Goal: Task Accomplishment & Management: Complete application form

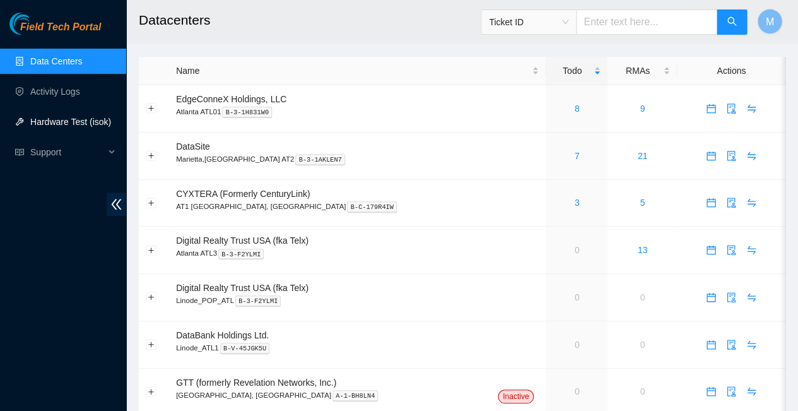
click at [55, 119] on link "Hardware Test (isok)" at bounding box center [70, 122] width 81 height 10
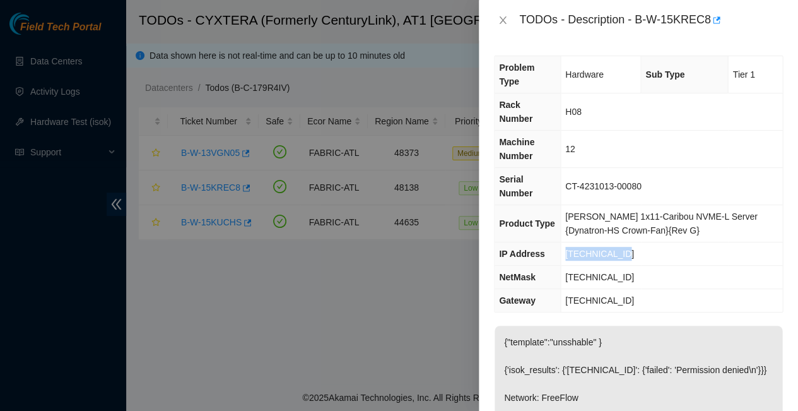
drag, startPoint x: 614, startPoint y: 194, endPoint x: 558, endPoint y: 194, distance: 55.5
click at [560, 242] on td "[TECHNICAL_ID]" at bounding box center [671, 253] width 222 height 23
copy span "[TECHNICAL_ID]"
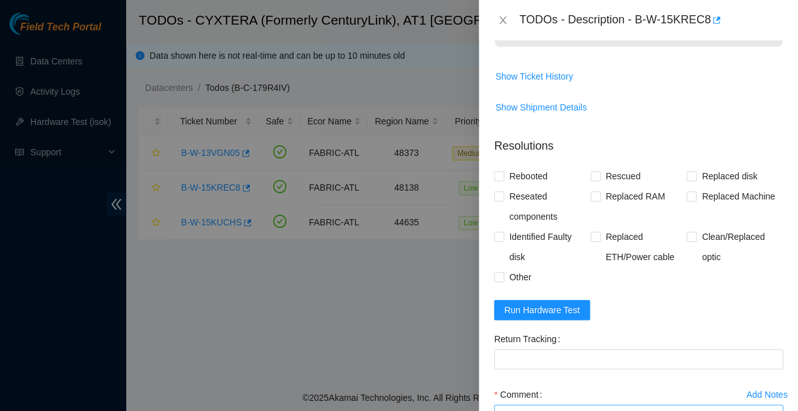
scroll to position [519, 0]
paste textarea "23.47.125.111 : passed: ok"
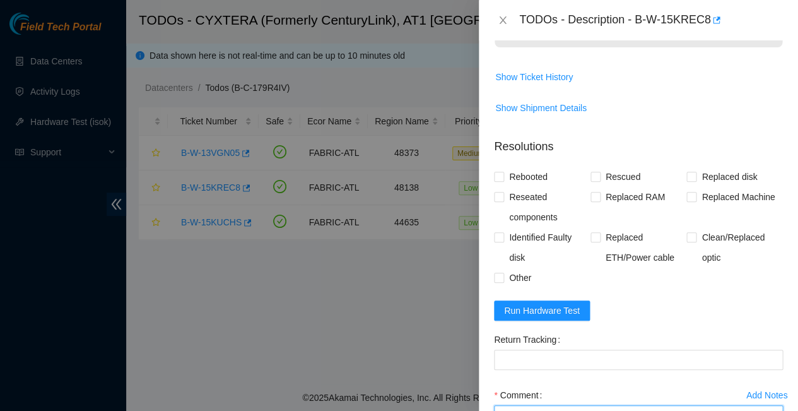
paste textarea "Rescued with latest version - IPed the server - Ran isok -"
type textarea "Rescued with latest version - IPed the server - Ran isok - 23.47.125.111 : pass…"
click at [498, 172] on input "Rebooted" at bounding box center [498, 176] width 9 height 9
checkbox input "true"
click at [594, 172] on input "Rescued" at bounding box center [595, 176] width 9 height 9
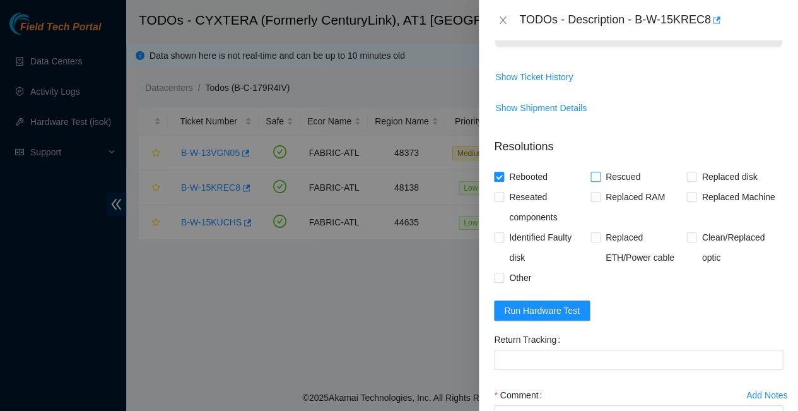
checkbox input "true"
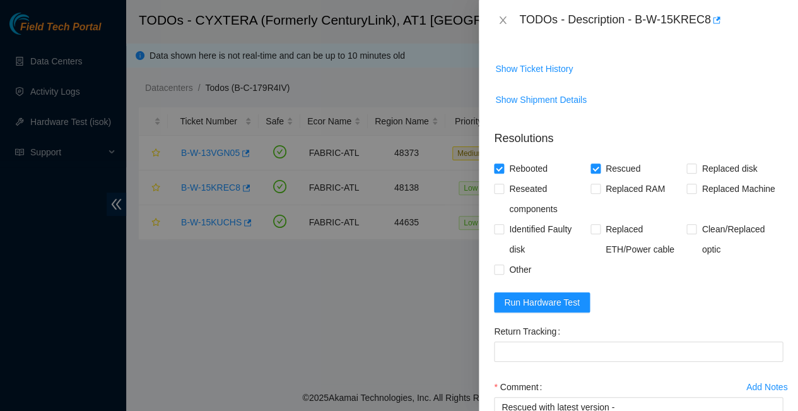
scroll to position [527, 0]
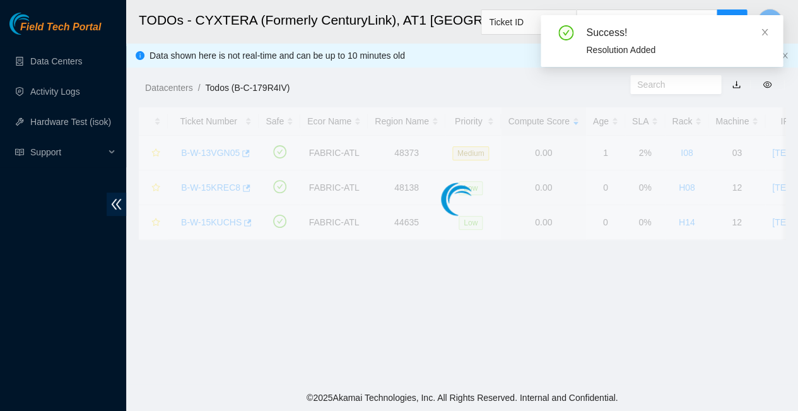
scroll to position [241, 0]
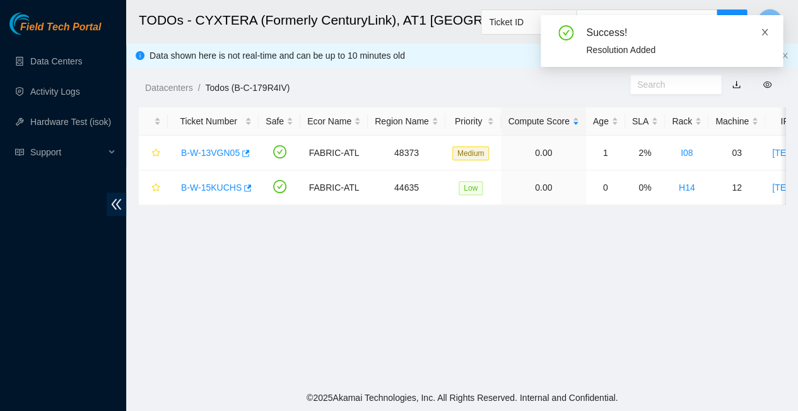
click at [763, 32] on icon "close" at bounding box center [764, 32] width 9 height 9
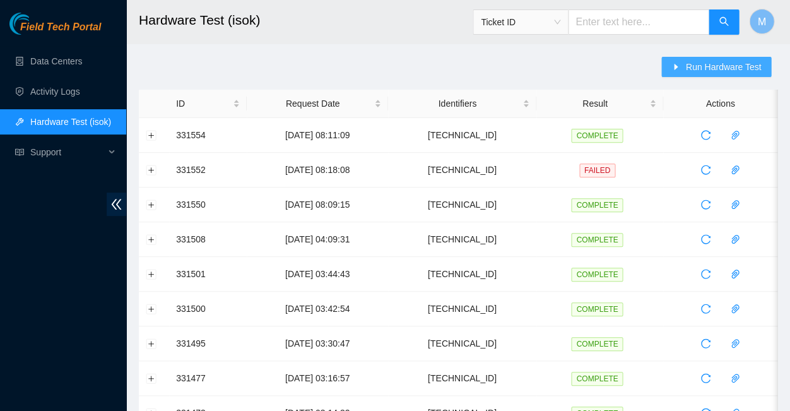
click at [718, 63] on span "Run Hardware Test" at bounding box center [723, 67] width 76 height 14
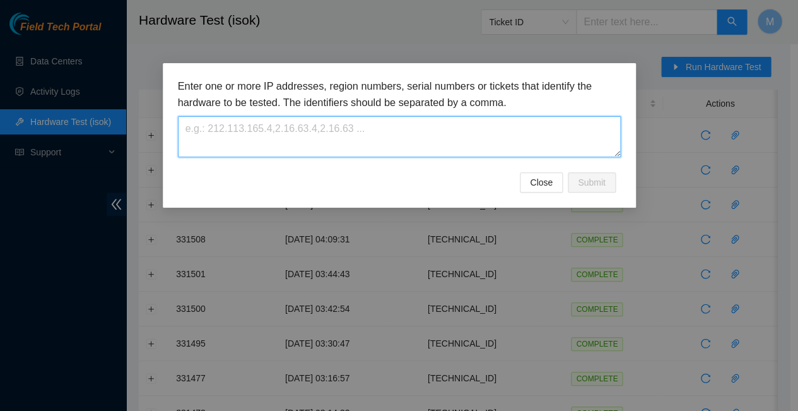
click at [255, 121] on textarea at bounding box center [399, 136] width 443 height 41
paste textarea "[TECHNICAL_ID]"
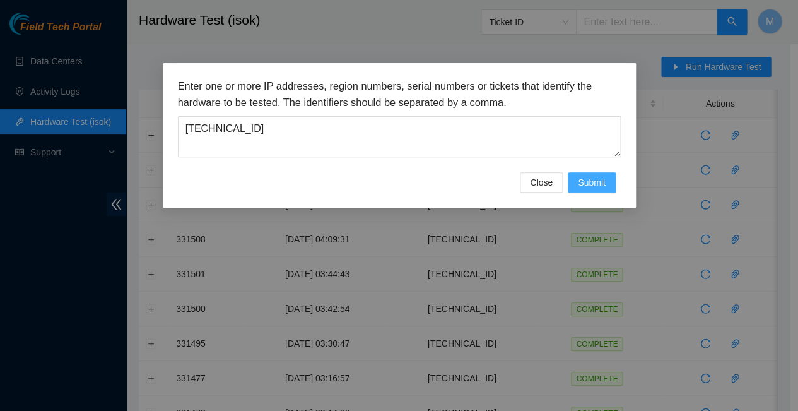
click at [596, 175] on span "Submit" at bounding box center [592, 182] width 28 height 14
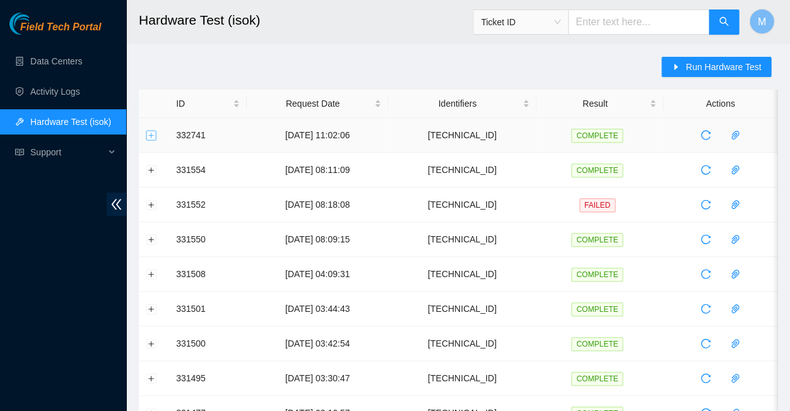
click at [151, 134] on button "Expand row" at bounding box center [151, 135] width 10 height 10
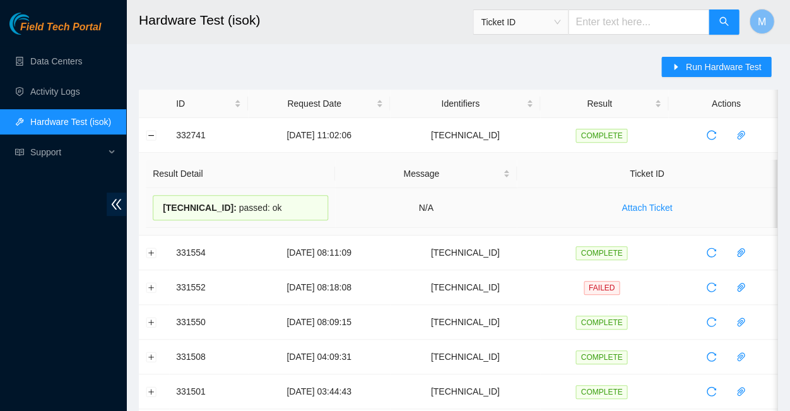
drag, startPoint x: 266, startPoint y: 203, endPoint x: 155, endPoint y: 199, distance: 111.7
click at [155, 199] on div "23.47.125.111 : passed: ok" at bounding box center [240, 207] width 175 height 25
copy div "23.47.125.111 : passed: ok"
click at [151, 136] on button "Collapse row" at bounding box center [151, 135] width 10 height 10
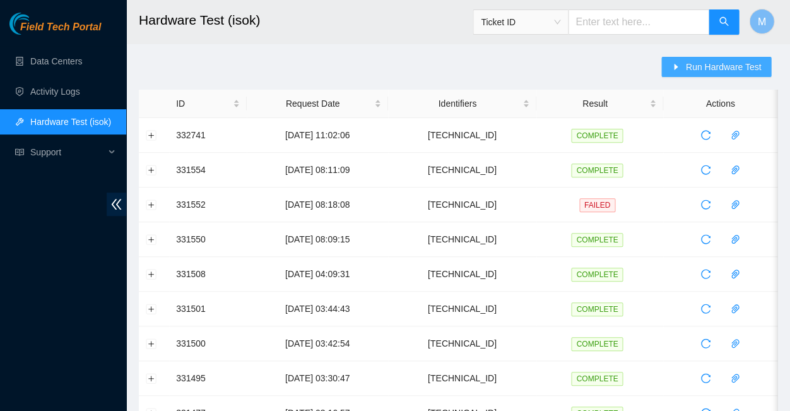
click at [707, 64] on span "Run Hardware Test" at bounding box center [723, 67] width 76 height 14
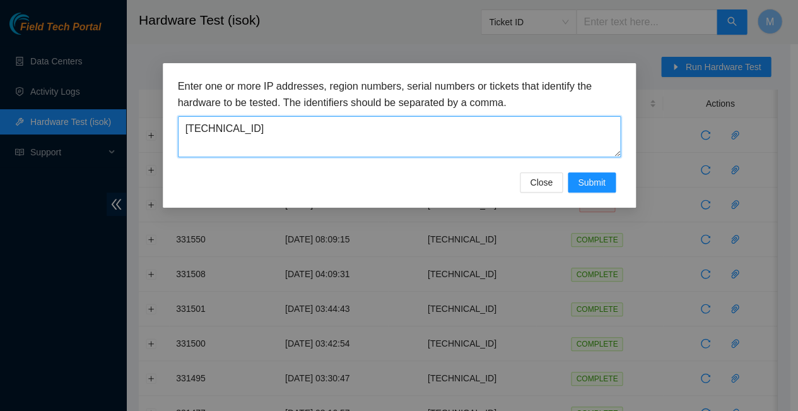
drag, startPoint x: 247, startPoint y: 117, endPoint x: 170, endPoint y: 119, distance: 76.4
click at [170, 119] on div "Enter one or more IP addresses, region numbers, serial numbers or tickets that …" at bounding box center [399, 135] width 473 height 144
paste textarea "213.25.79"
type textarea "[TECHNICAL_ID]"
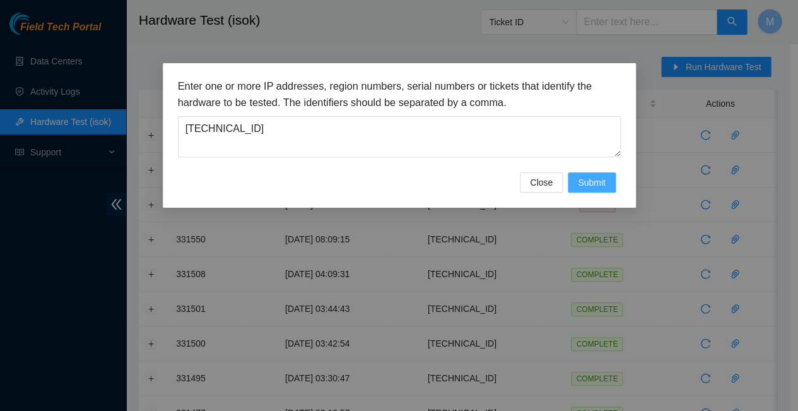
click at [595, 175] on span "Submit" at bounding box center [592, 182] width 28 height 14
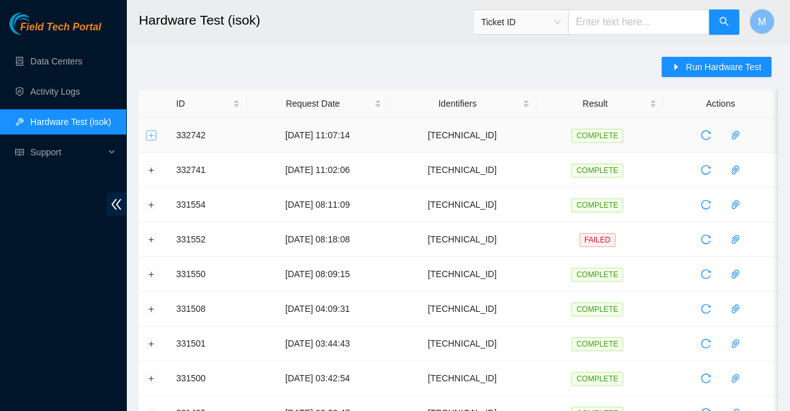
click at [151, 133] on button "Expand row" at bounding box center [151, 135] width 10 height 10
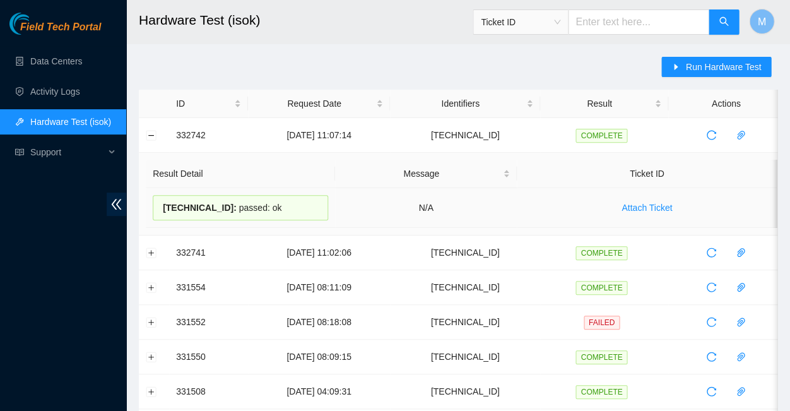
drag, startPoint x: 262, startPoint y: 204, endPoint x: 156, endPoint y: 201, distance: 106.0
click at [156, 201] on div "23.213.25.79 : passed: ok" at bounding box center [240, 207] width 175 height 25
copy div "23.213.25.79 : passed: ok"
click at [151, 134] on button "Collapse row" at bounding box center [151, 135] width 10 height 10
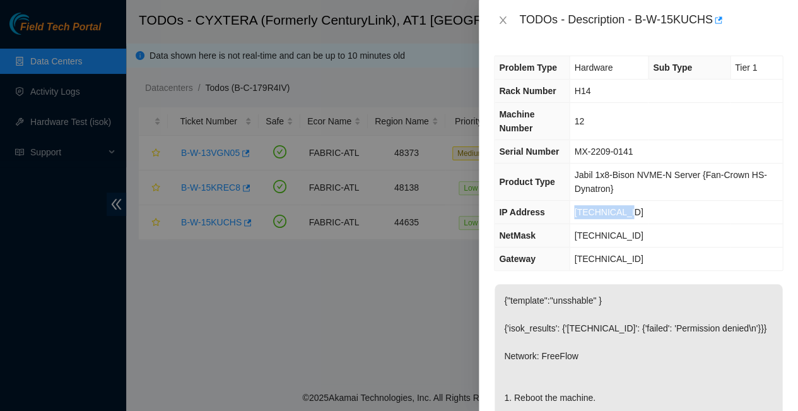
drag, startPoint x: 620, startPoint y: 194, endPoint x: 562, endPoint y: 193, distance: 58.7
click at [562, 201] on tr "IP Address [TECHNICAL_ID]" at bounding box center [639, 212] width 288 height 23
click at [654, 201] on td "[TECHNICAL_ID]" at bounding box center [676, 212] width 213 height 23
click at [621, 201] on td "[TECHNICAL_ID]" at bounding box center [676, 212] width 213 height 23
drag, startPoint x: 618, startPoint y: 194, endPoint x: 572, endPoint y: 194, distance: 46.7
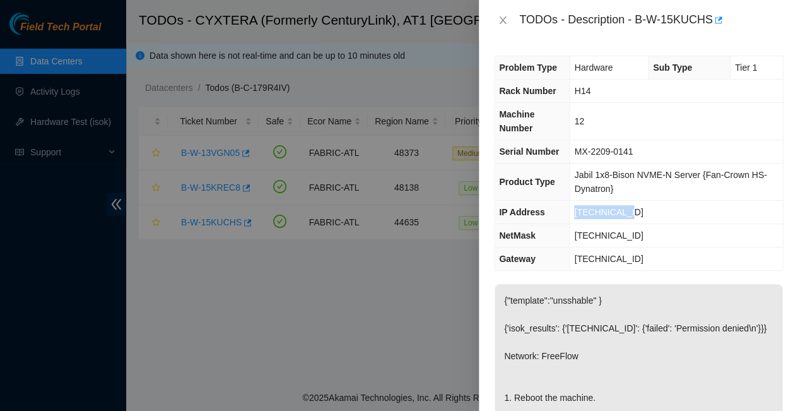
click at [572, 201] on td "[TECHNICAL_ID]" at bounding box center [676, 212] width 213 height 23
copy span "[TECHNICAL_ID]"
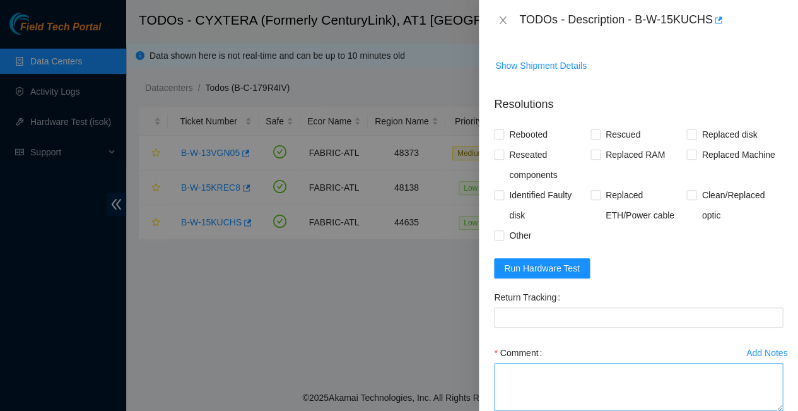
scroll to position [519, 0]
click at [517, 363] on textarea "Comment" at bounding box center [638, 387] width 289 height 48
paste textarea "[TECHNICAL_ID] : passed: ok"
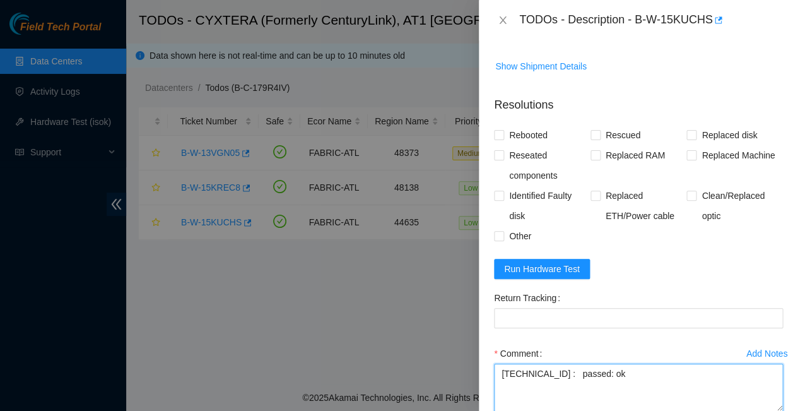
click at [498, 363] on textarea "[TECHNICAL_ID] : passed: ok" at bounding box center [638, 387] width 289 height 48
paste textarea "Rescued with latest version - IPed the server - Ran isok -"
type textarea "Rescued with latest version - IPed the server - Ran isok -[TECHNICAL_ID] : pass…"
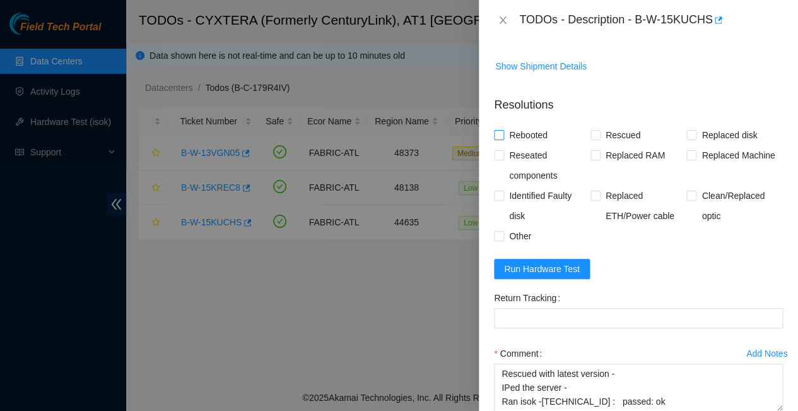
click at [503, 130] on span at bounding box center [499, 135] width 10 height 10
click at [503, 130] on input "Rebooted" at bounding box center [498, 134] width 9 height 9
checkbox input "true"
click at [593, 130] on input "Rescued" at bounding box center [595, 134] width 9 height 9
checkbox input "true"
